Goal: Find specific page/section: Find specific page/section

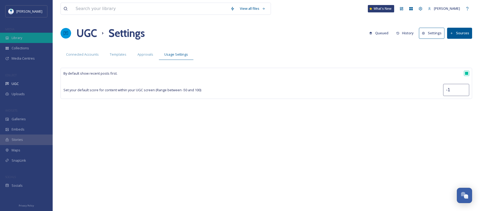
click at [26, 33] on div "Library" at bounding box center [26, 38] width 53 height 10
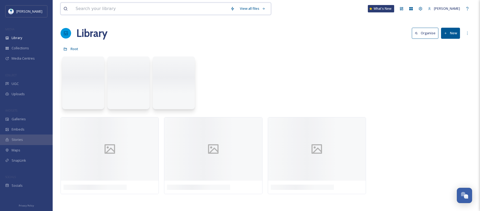
click at [96, 9] on input at bounding box center [150, 9] width 155 height 12
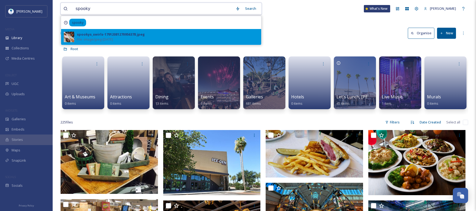
type input "spooky"
click at [108, 34] on div "spookys_swirls-17912081270956378.jpeg" at bounding box center [111, 34] width 68 height 5
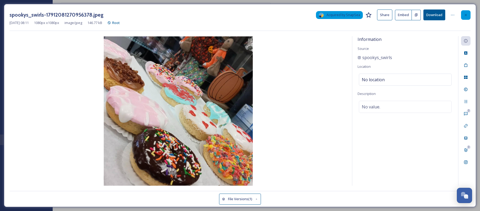
click at [464, 15] on div at bounding box center [465, 14] width 9 height 9
